Goal: Transaction & Acquisition: Purchase product/service

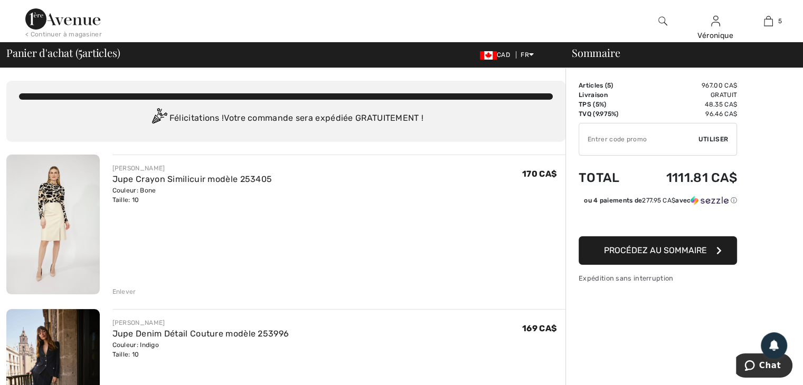
click at [115, 291] on div "Enlever" at bounding box center [124, 292] width 24 height 10
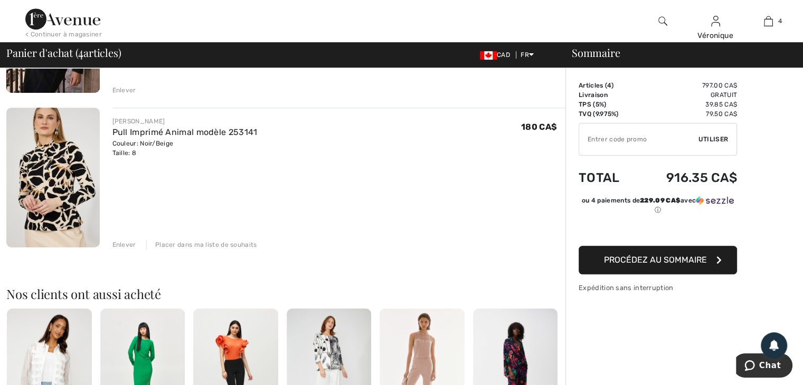
scroll to position [528, 0]
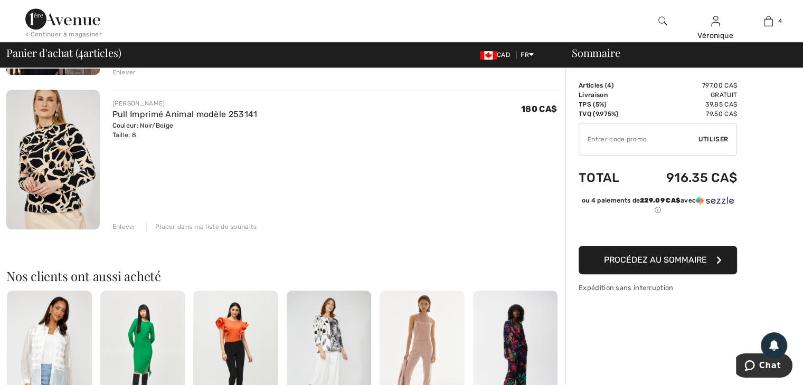
click at [125, 225] on div "Enlever" at bounding box center [124, 227] width 24 height 10
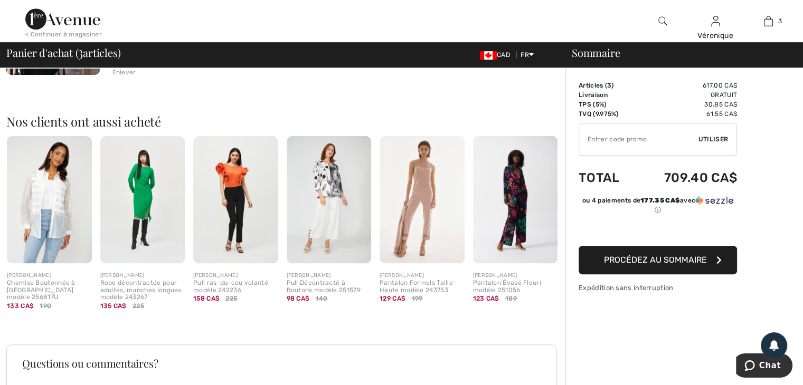
click at [694, 138] on input "TEXT" at bounding box center [638, 140] width 119 height 32
click at [636, 140] on input "TEXT" at bounding box center [638, 140] width 119 height 32
click at [718, 137] on span "Utiliser" at bounding box center [713, 140] width 30 height 10
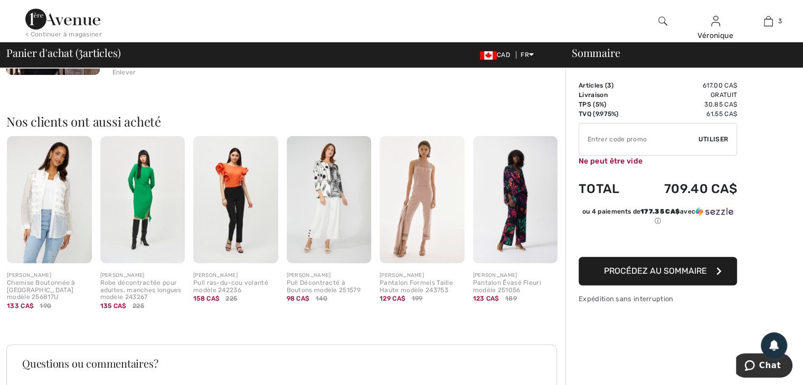
click at [649, 136] on input "TEXT" at bounding box center [638, 140] width 119 height 32
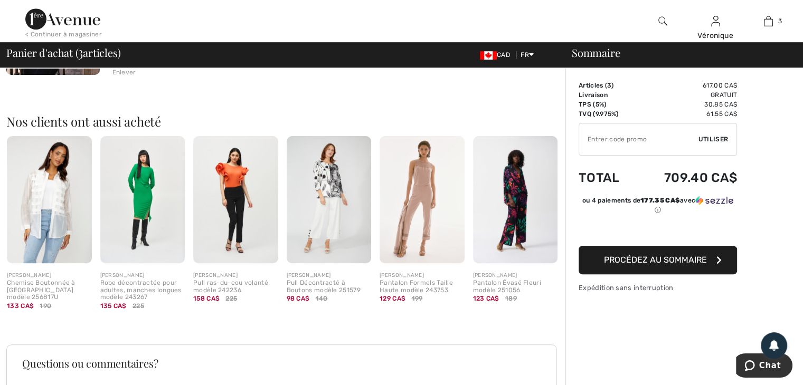
click at [766, 255] on div "Sommaire Description Articles ( 3 ) 617.00 CA$ Code promo 0.00 CA$ Livraison Gr…" at bounding box center [684, 34] width 238 height 989
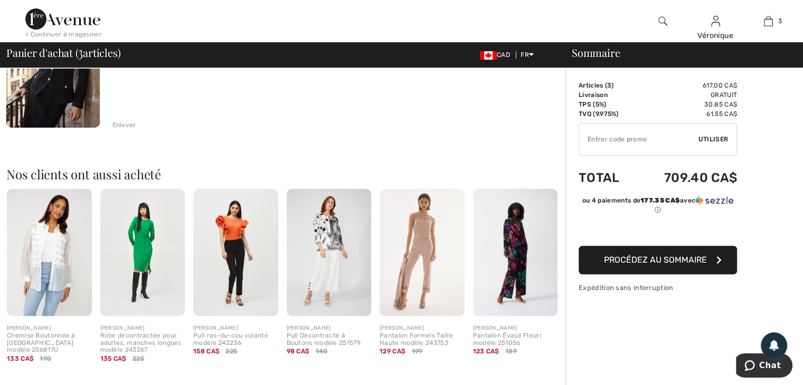
click at [644, 260] on span "Procédez au sommaire" at bounding box center [655, 260] width 103 height 10
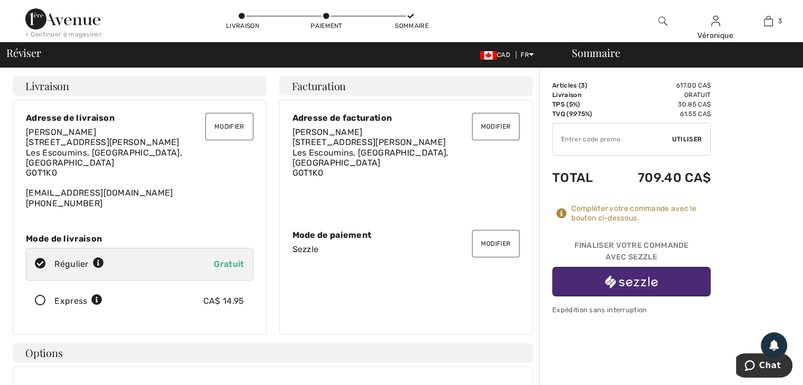
click at [623, 278] on img "button" at bounding box center [631, 282] width 53 height 13
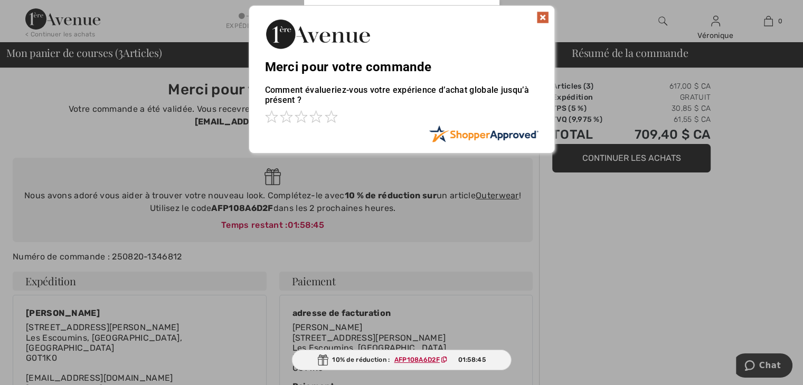
click at [539, 18] on img at bounding box center [542, 17] width 13 height 13
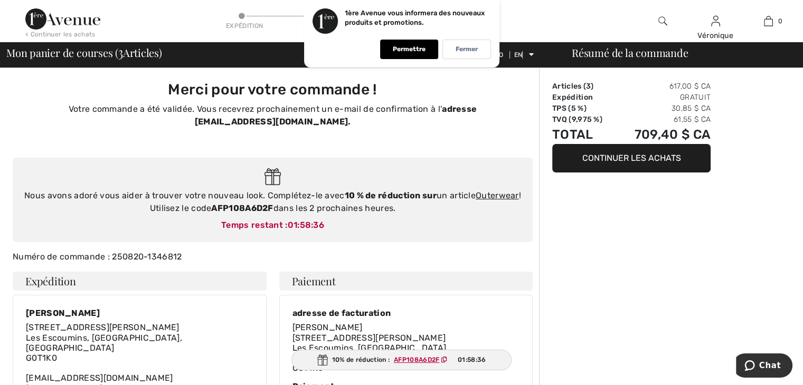
click at [445, 358] on icon at bounding box center [444, 360] width 6 height 6
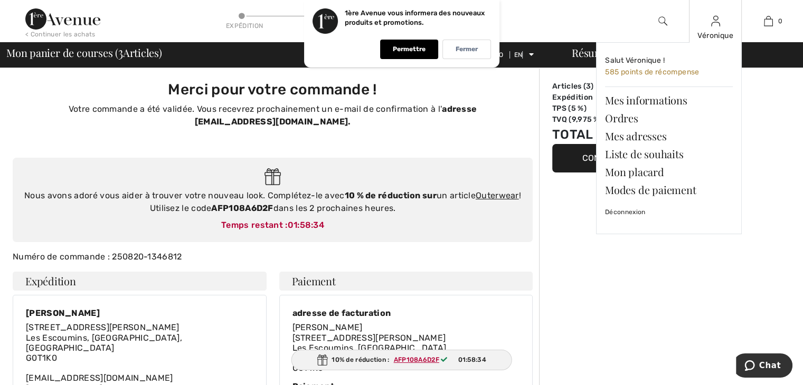
click at [718, 32] on font "Véronique" at bounding box center [715, 35] width 36 height 9
click at [626, 153] on font "Liste de souhaits" at bounding box center [644, 154] width 78 height 14
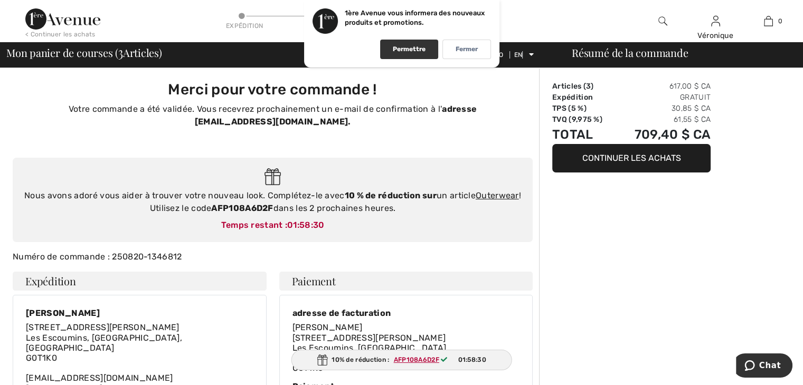
click at [414, 49] on font "Permettre" at bounding box center [409, 48] width 33 height 7
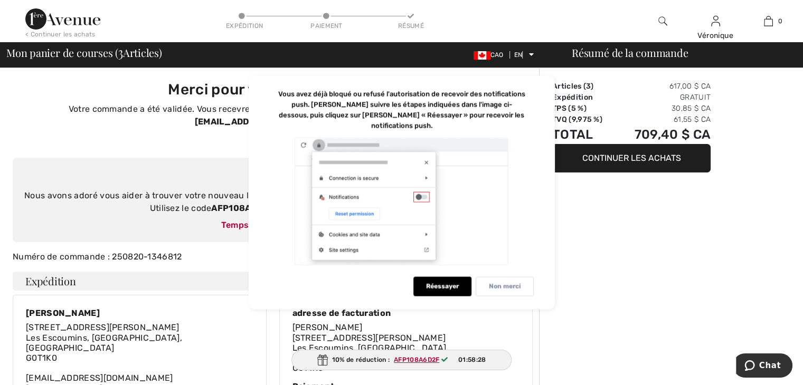
click at [508, 283] on font "Non merci" at bounding box center [505, 286] width 32 height 7
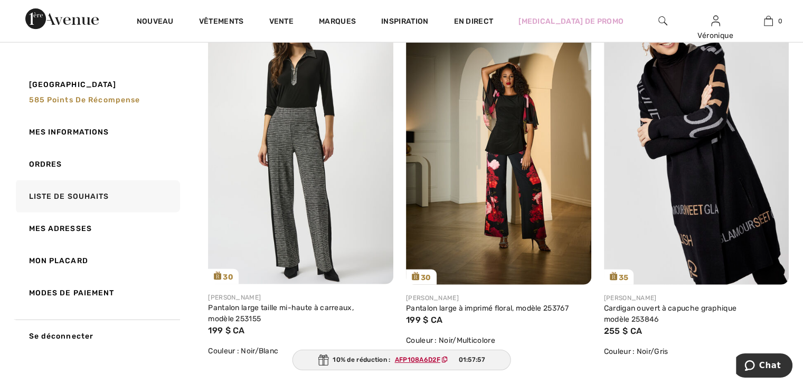
scroll to position [2429, 0]
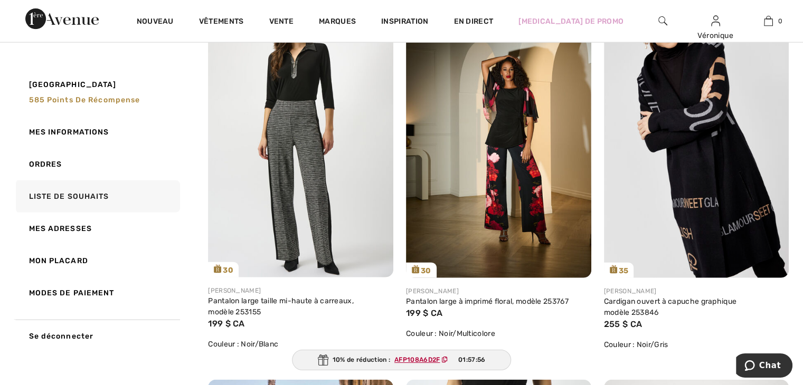
click at [600, 227] on div "35 Partager Frank Lyman Cardigan ouvert à capuche graphique modèle 253846 255 $…" at bounding box center [697, 184] width 198 height 367
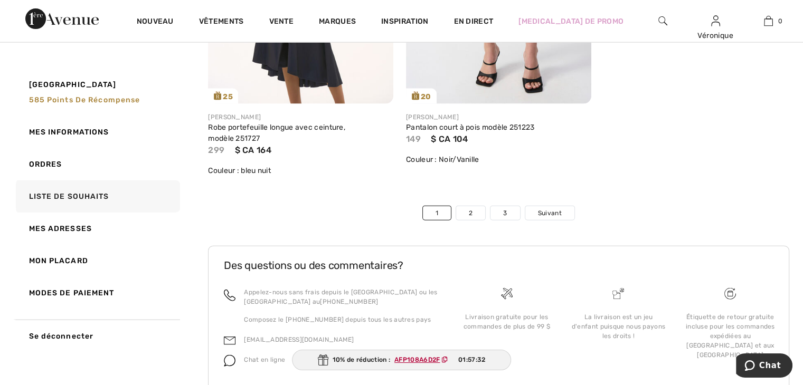
scroll to position [6389, 0]
